Goal: Task Accomplishment & Management: Complete application form

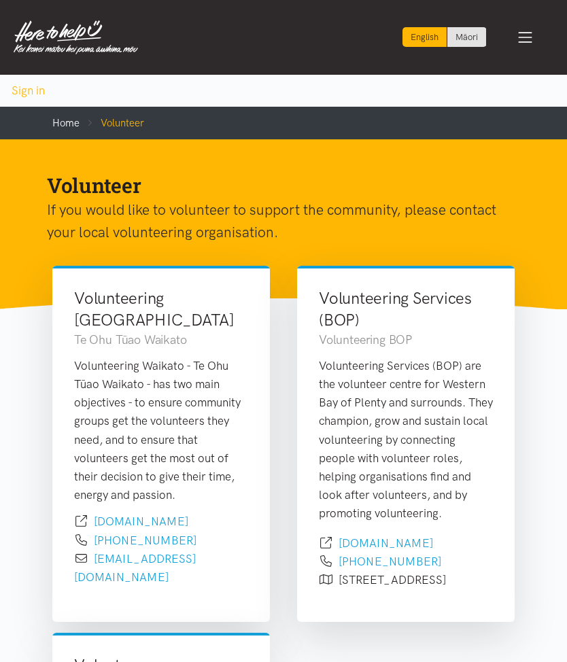
click at [73, 126] on link "Home" at bounding box center [65, 123] width 27 height 12
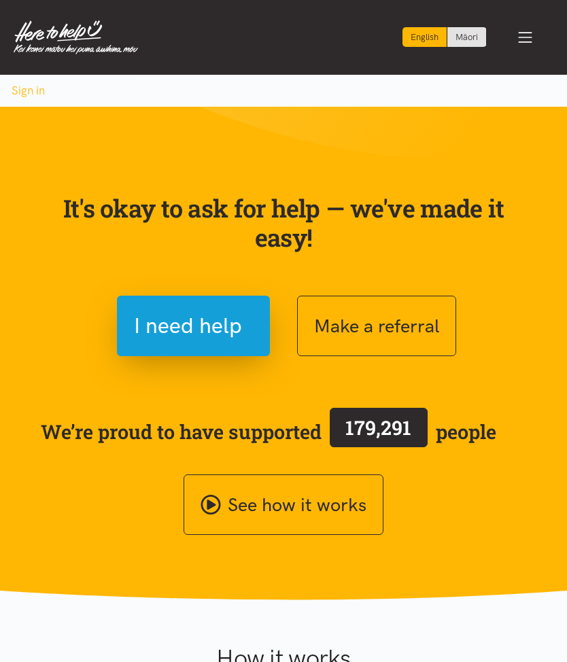
click at [163, 336] on span "I need help" at bounding box center [188, 325] width 108 height 35
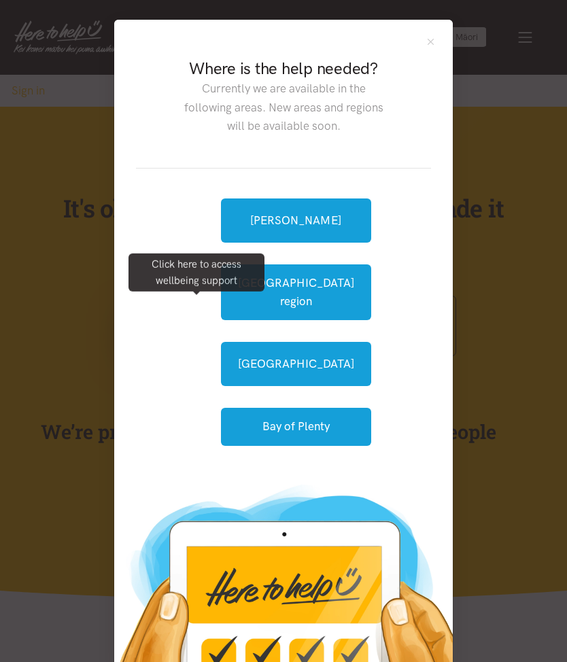
click at [173, 177] on div "Hamilton Waikato region Tauranga Bay of Plenty" at bounding box center [283, 321] width 295 height 307
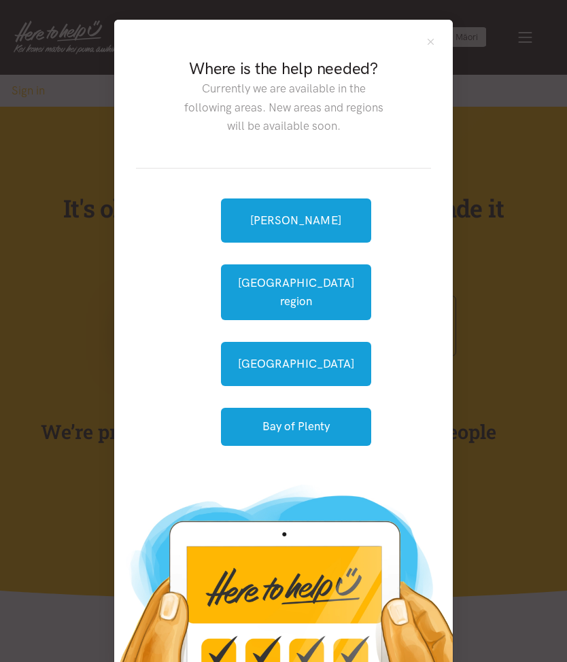
click at [259, 221] on link "[PERSON_NAME]" at bounding box center [296, 220] width 150 height 44
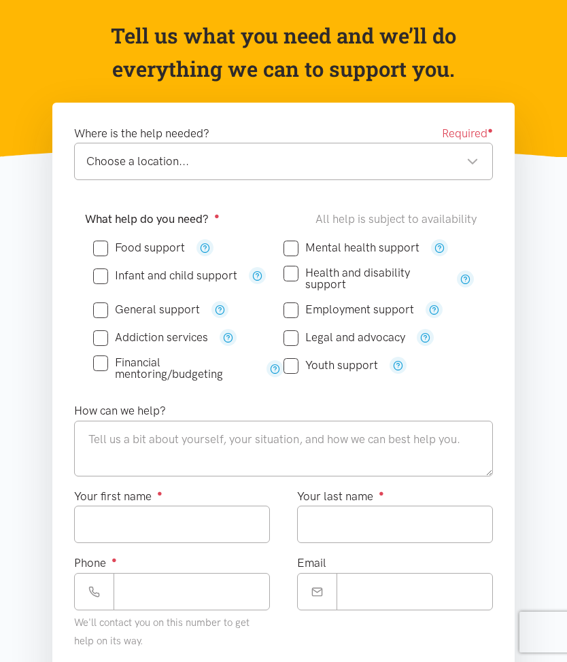
scroll to position [163, 0]
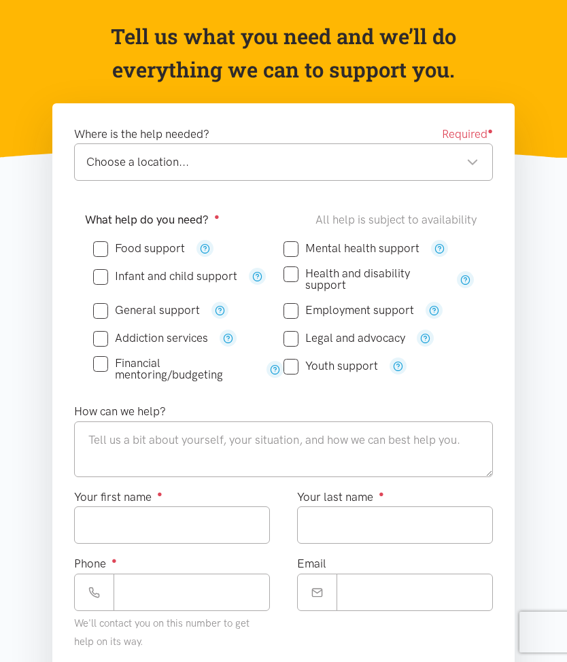
click at [101, 304] on input "General support" at bounding box center [146, 310] width 107 height 12
checkbox input "false"
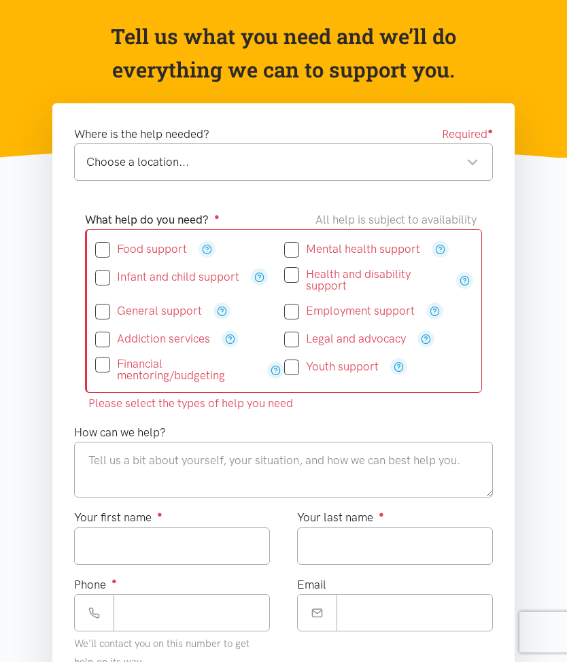
click at [101, 364] on input "Financial mentoring/budgeting" at bounding box center [175, 369] width 160 height 23
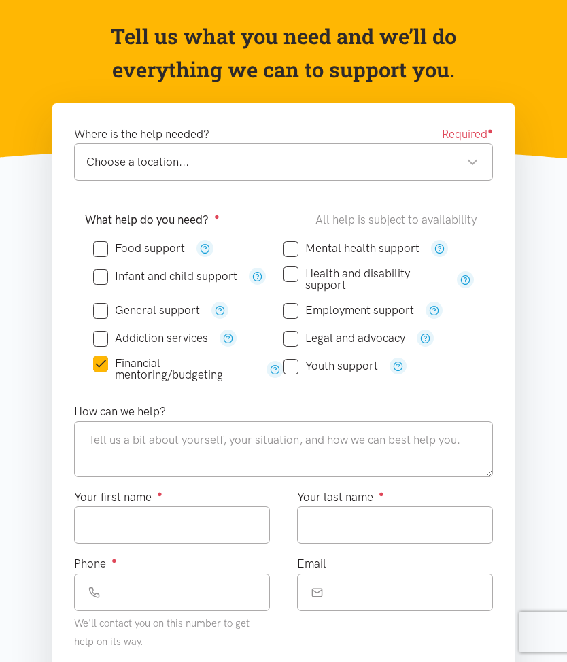
click at [105, 357] on input "Financial mentoring/budgeting" at bounding box center [174, 368] width 162 height 23
checkbox input "false"
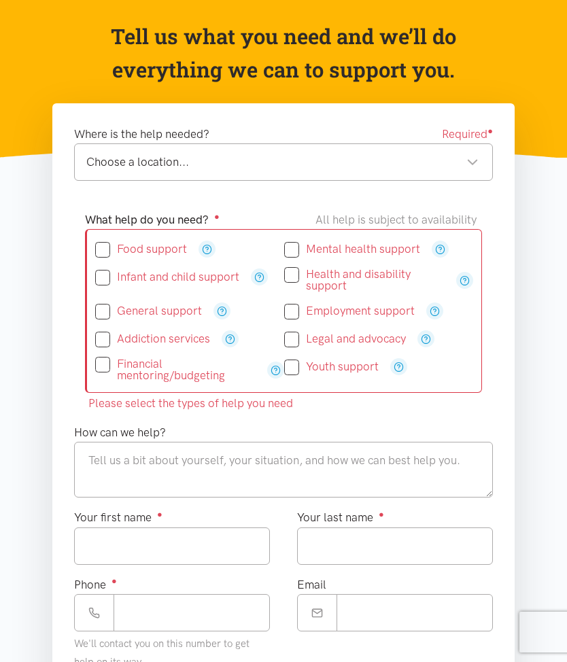
click at [290, 273] on input "Health and disability support" at bounding box center [364, 279] width 160 height 23
checkbox input "true"
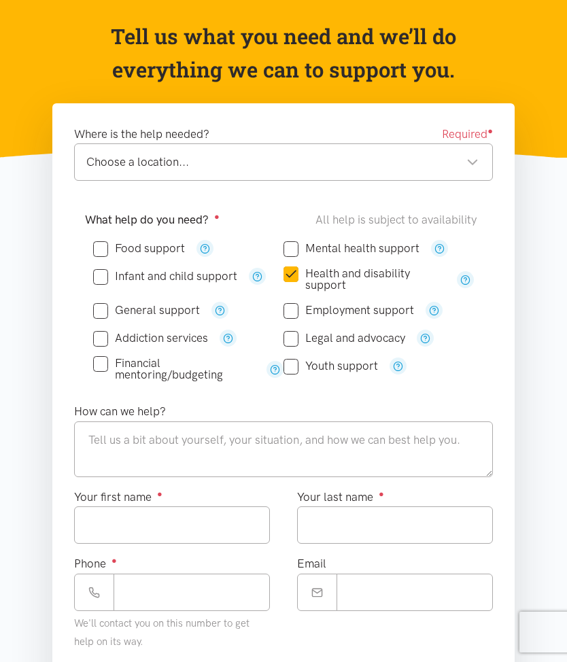
click at [100, 178] on div "Choose a location... Choose a location..." at bounding box center [283, 161] width 418 height 37
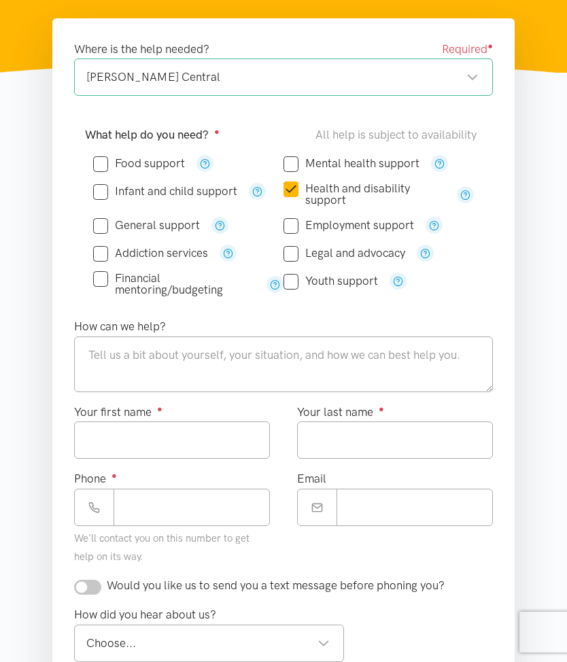
scroll to position [243, 0]
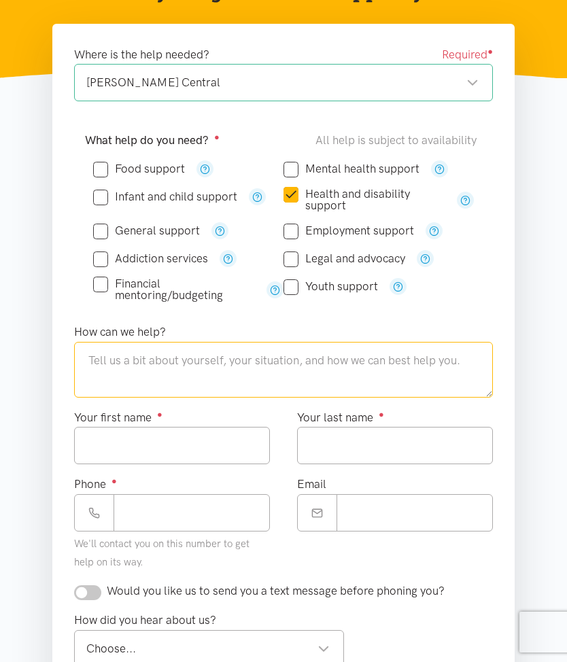
click at [116, 351] on textarea at bounding box center [283, 370] width 418 height 56
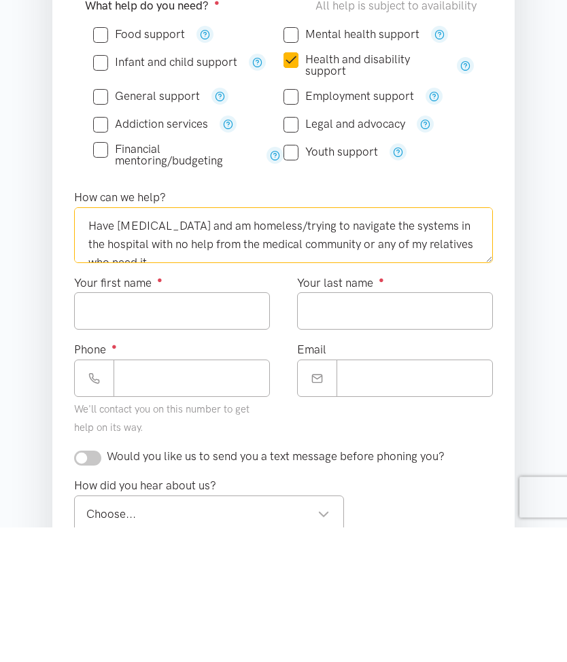
scroll to position [7, 0]
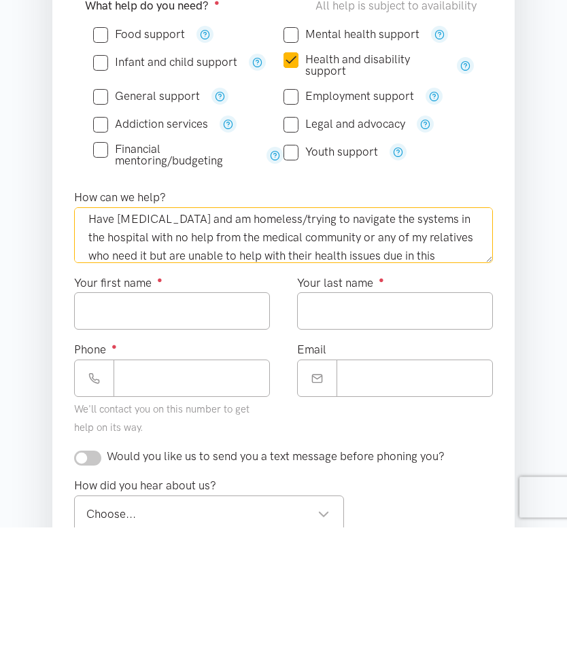
click at [324, 342] on textarea "Have [MEDICAL_DATA] and am homeless/trying to navigate the systems in the hospi…" at bounding box center [283, 370] width 418 height 56
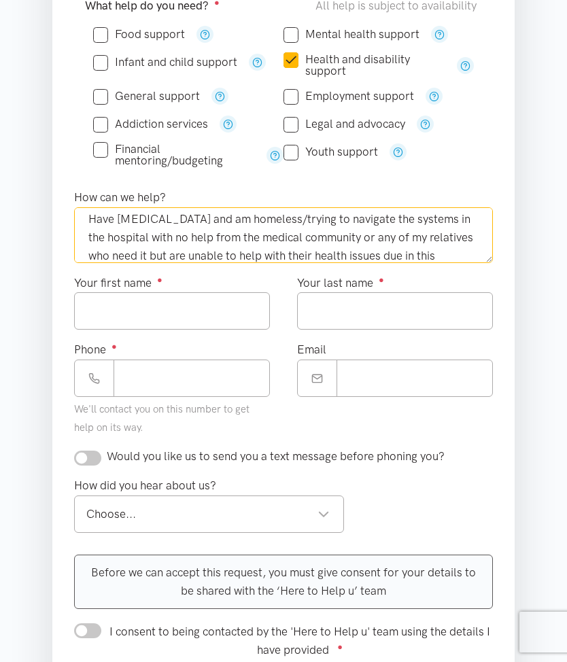
click at [227, 239] on textarea "Have [MEDICAL_DATA] and am homeless/trying to navigate the systems in the hospi…" at bounding box center [283, 235] width 418 height 56
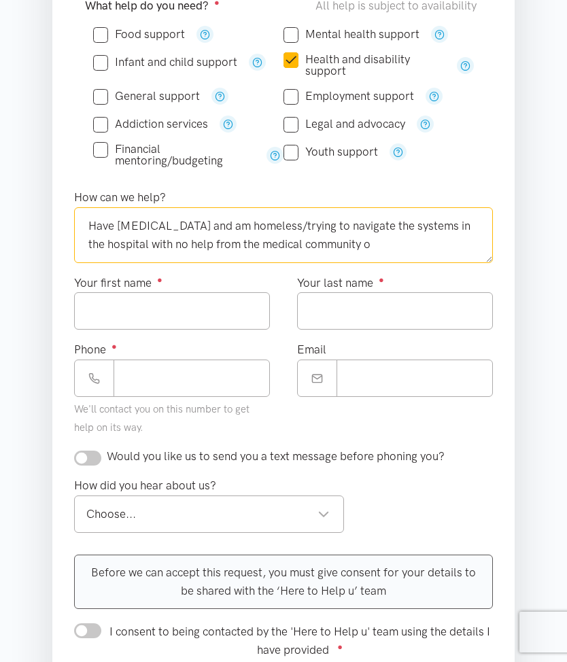
scroll to position [0, 0]
type textarea "Have [MEDICAL_DATA] and am homeless/trying to navigate the systems in the hospi…"
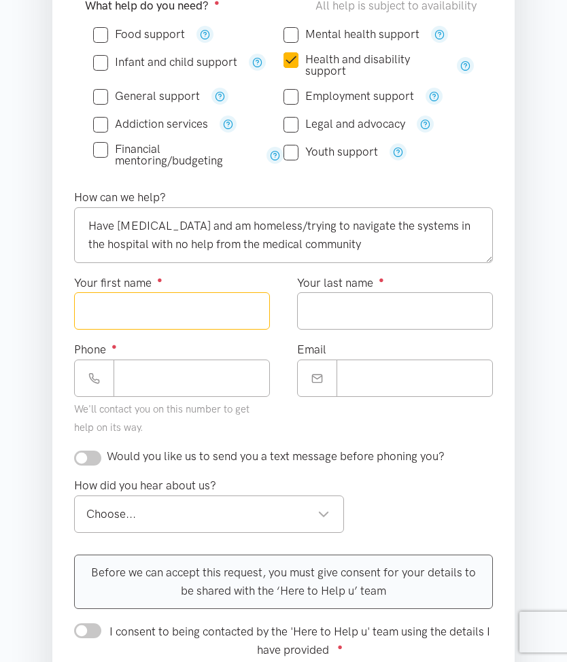
click at [130, 322] on input "Your first name ●" at bounding box center [172, 310] width 196 height 37
click at [94, 296] on input "Your first name ●" at bounding box center [172, 310] width 196 height 37
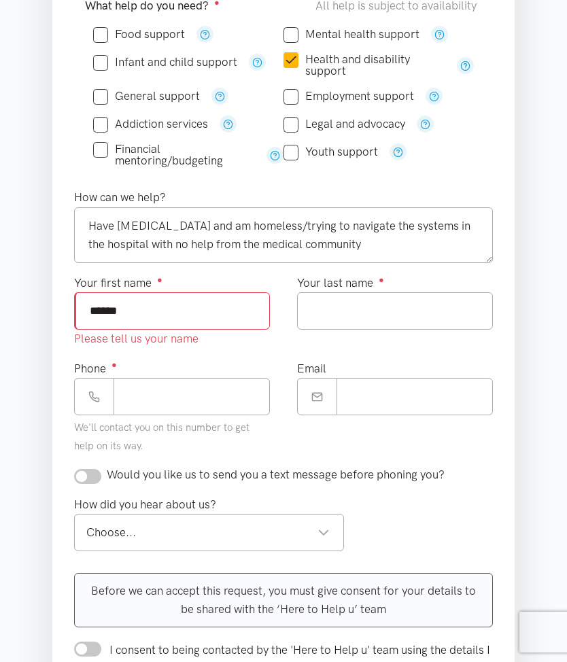
type input "******"
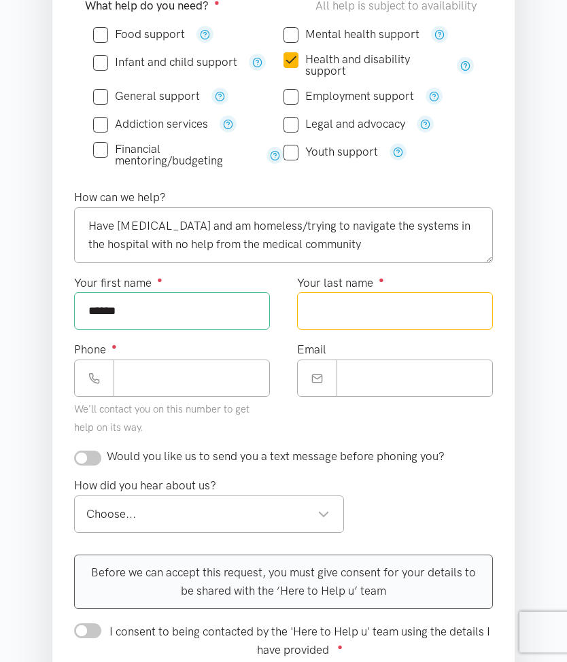
click at [332, 299] on input "Your last name ●" at bounding box center [395, 310] width 196 height 37
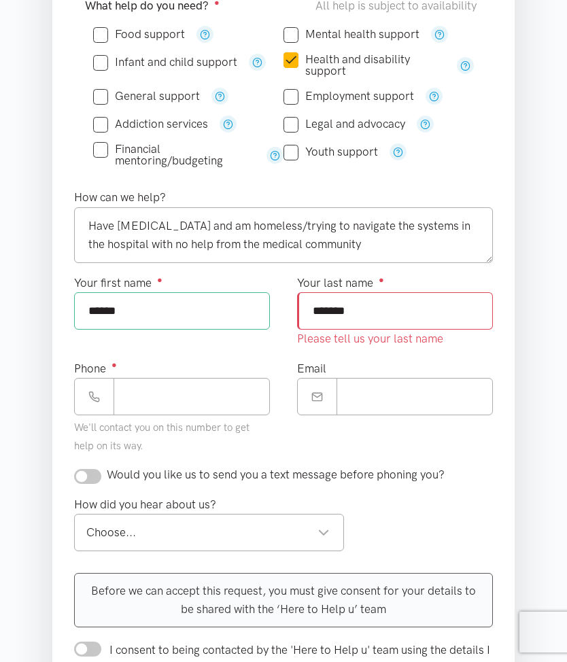
type input "*******"
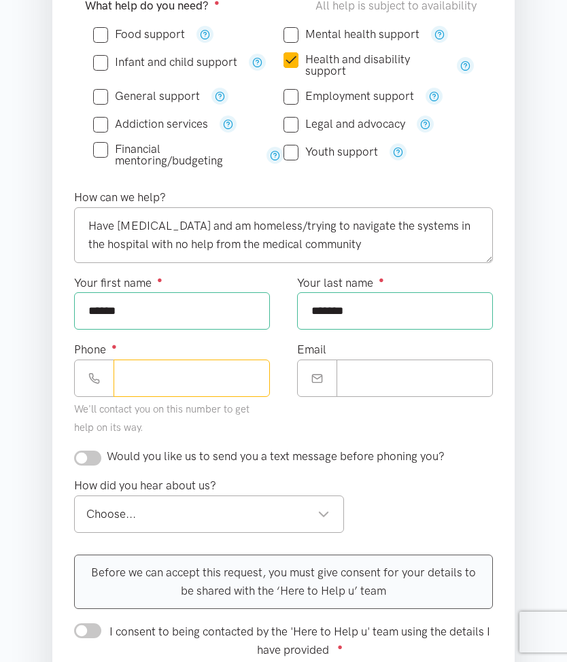
click at [133, 369] on input "Phone ●" at bounding box center [191, 377] width 156 height 37
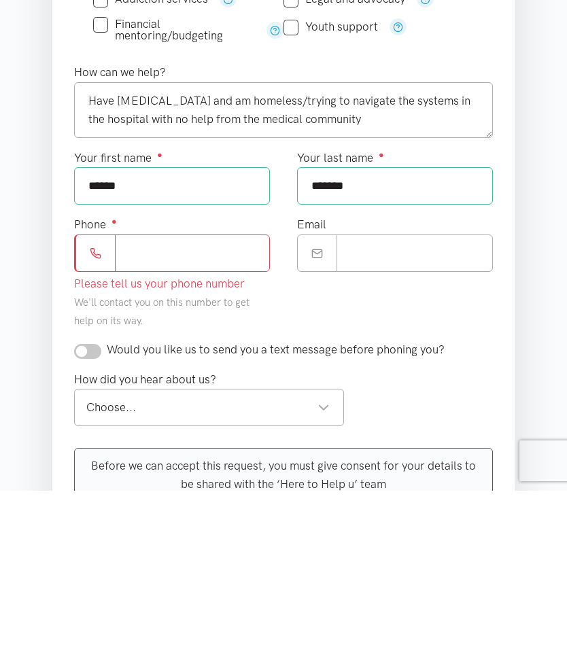
scroll to position [502, 0]
